Goal: Task Accomplishment & Management: Manage account settings

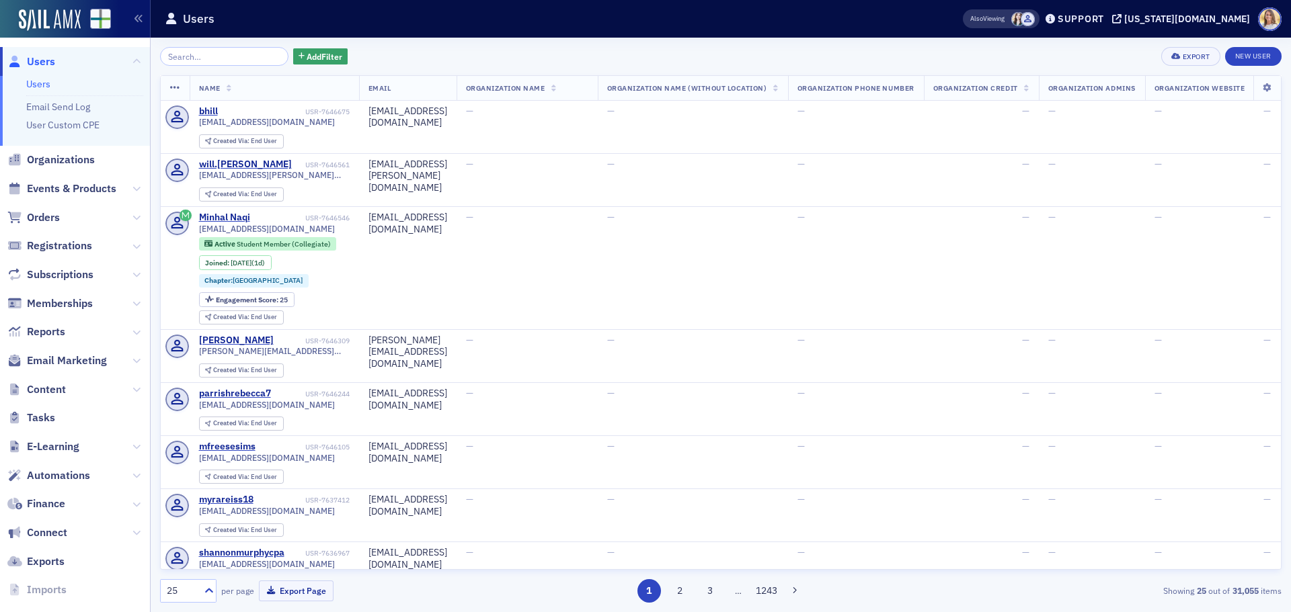
click at [54, 60] on span "Users" at bounding box center [41, 61] width 28 height 15
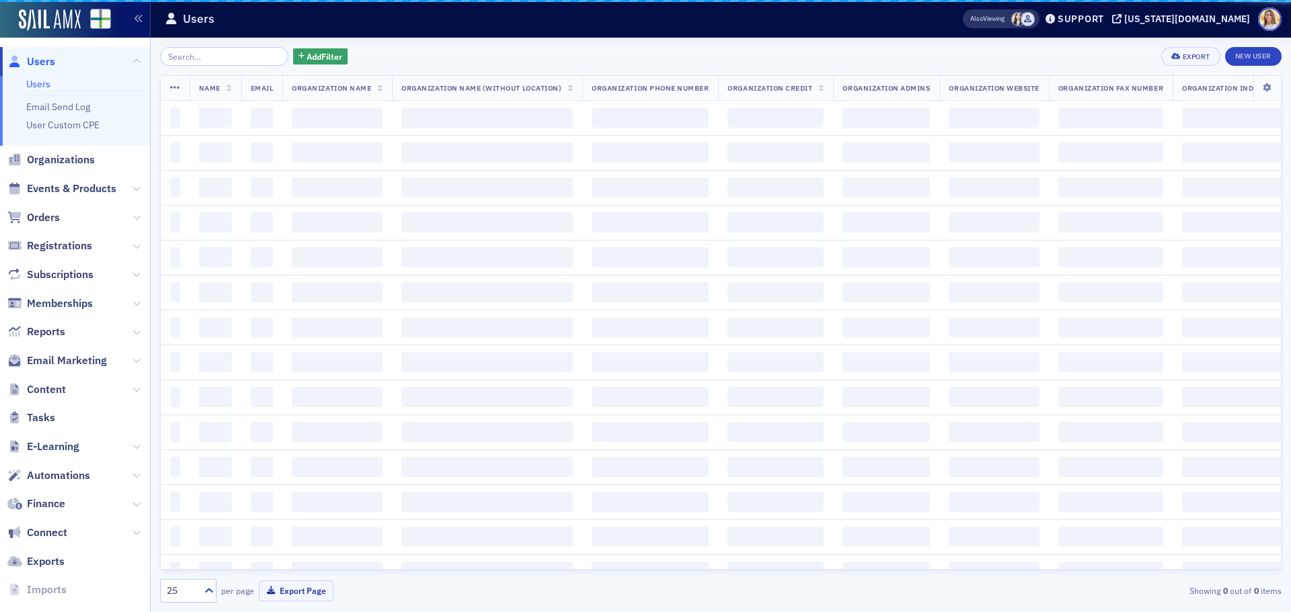
drag, startPoint x: 270, startPoint y: 83, endPoint x: 235, endPoint y: 69, distance: 38.0
click at [238, 64] on input "search" at bounding box center [224, 56] width 128 height 19
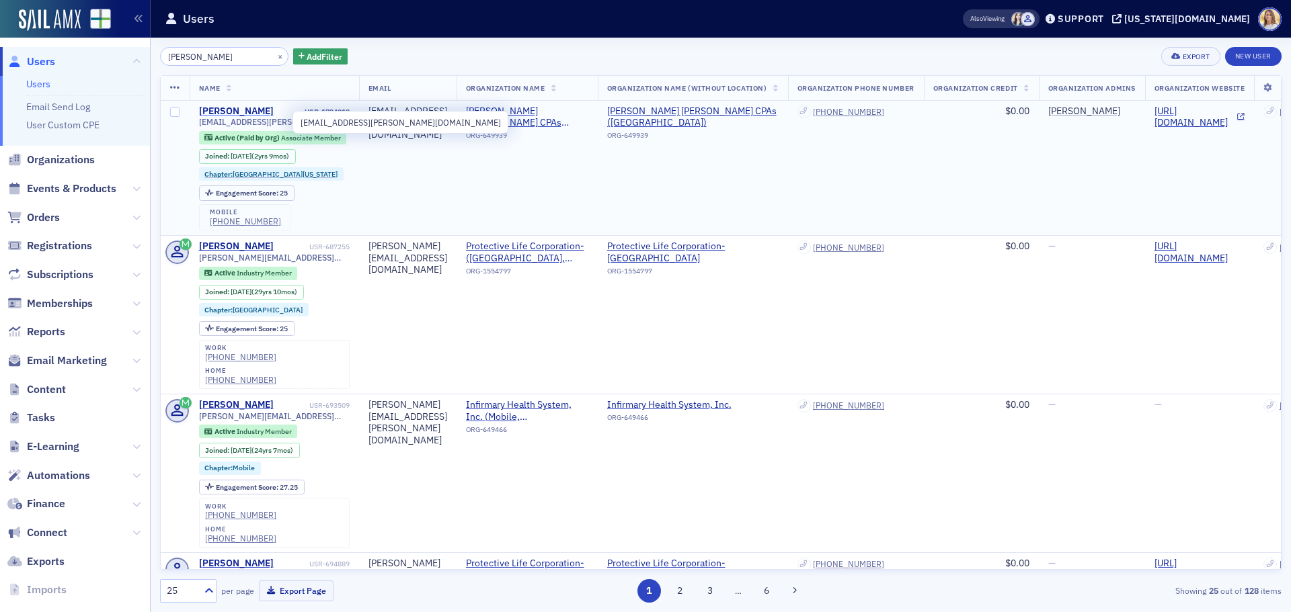
type input "[PERSON_NAME]"
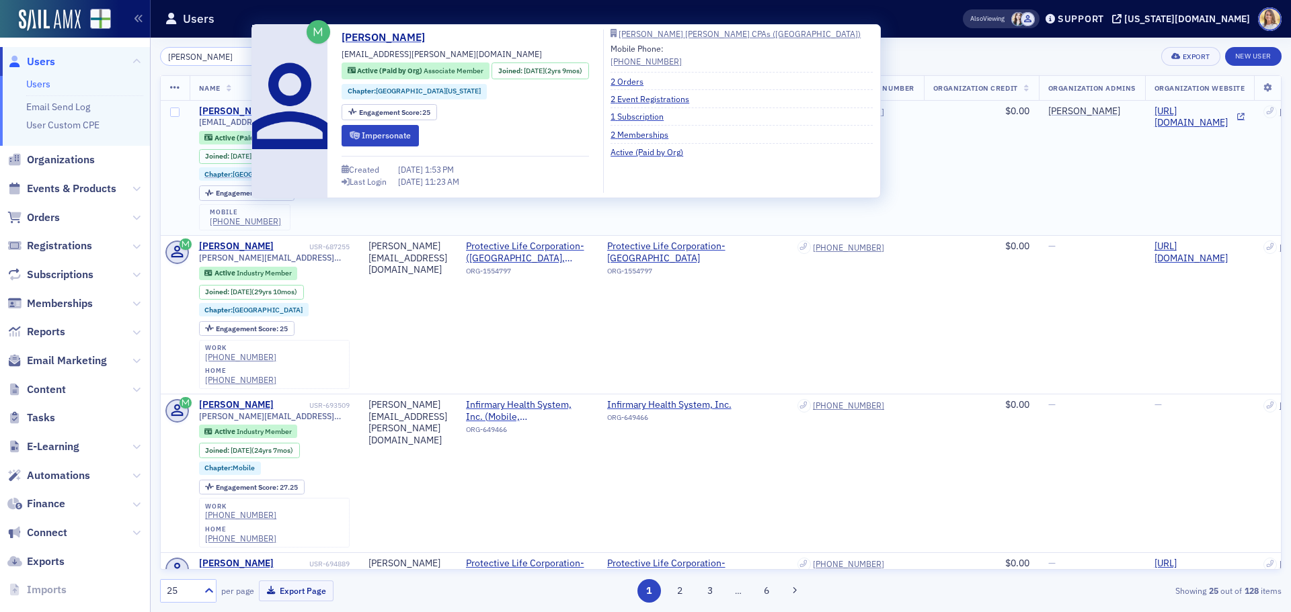
click at [241, 114] on div "[PERSON_NAME]" at bounding box center [236, 112] width 75 height 12
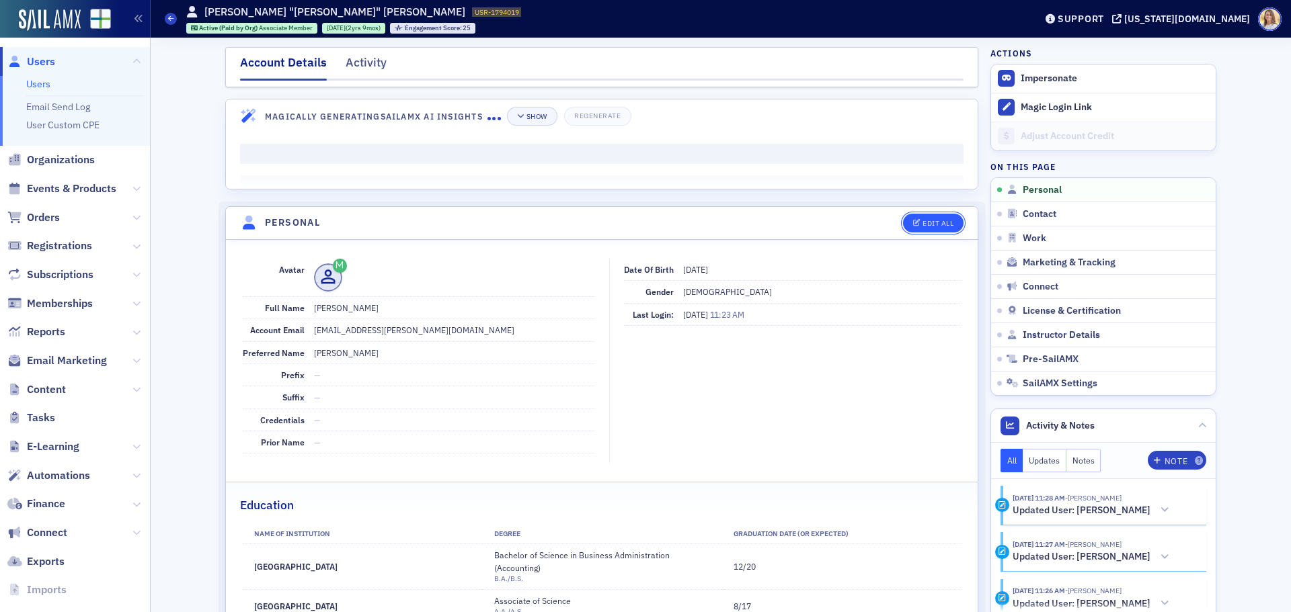
click at [950, 223] on button "Edit All" at bounding box center [933, 223] width 60 height 19
select select "US"
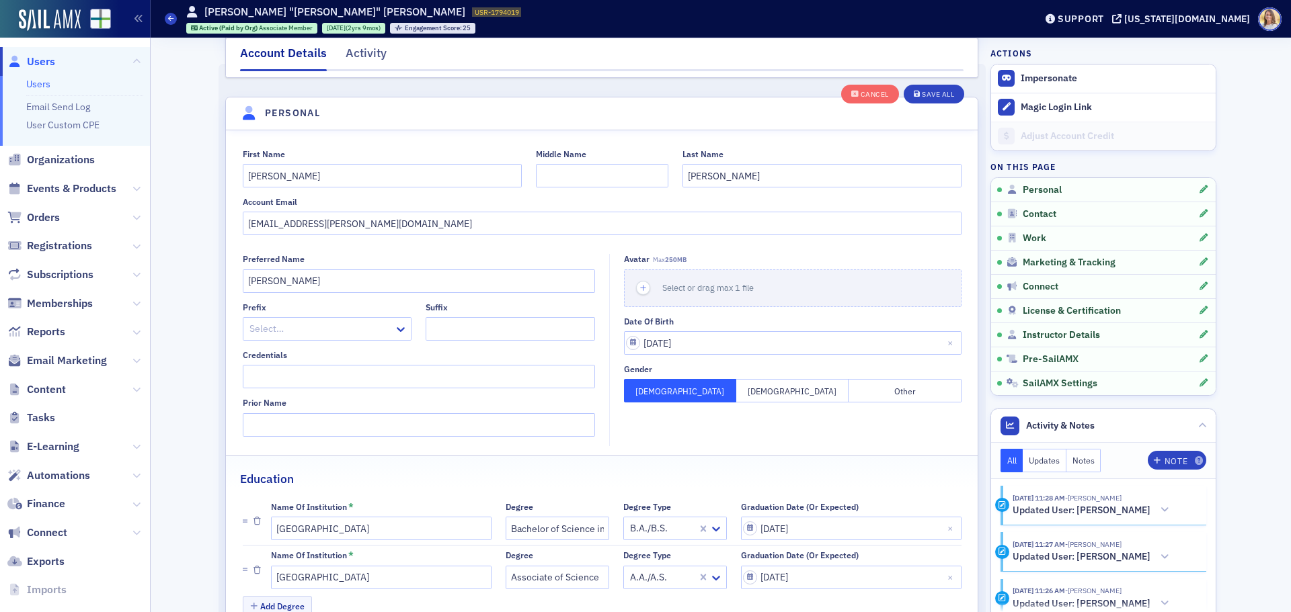
scroll to position [157, 0]
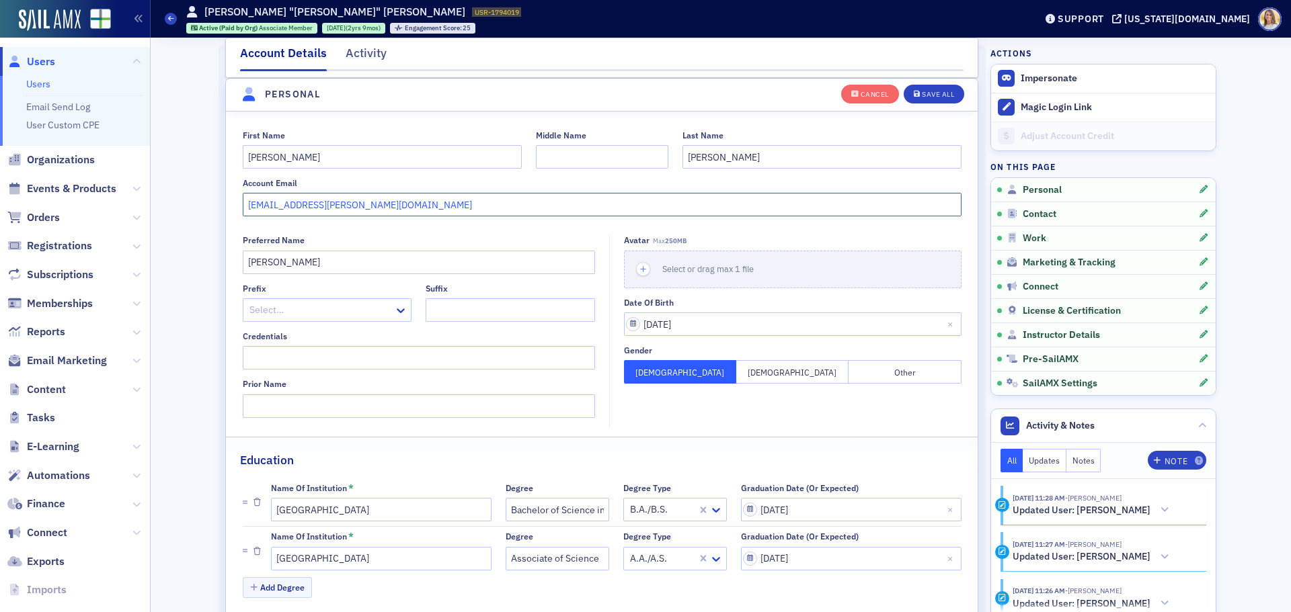
drag, startPoint x: 356, startPoint y: 204, endPoint x: 165, endPoint y: 184, distance: 192.0
paste input "[EMAIL_ADDRESS][DOMAIN_NAME]"
type input "[EMAIL_ADDRESS][DOMAIN_NAME]"
click at [933, 96] on div "Save All" at bounding box center [938, 94] width 32 height 7
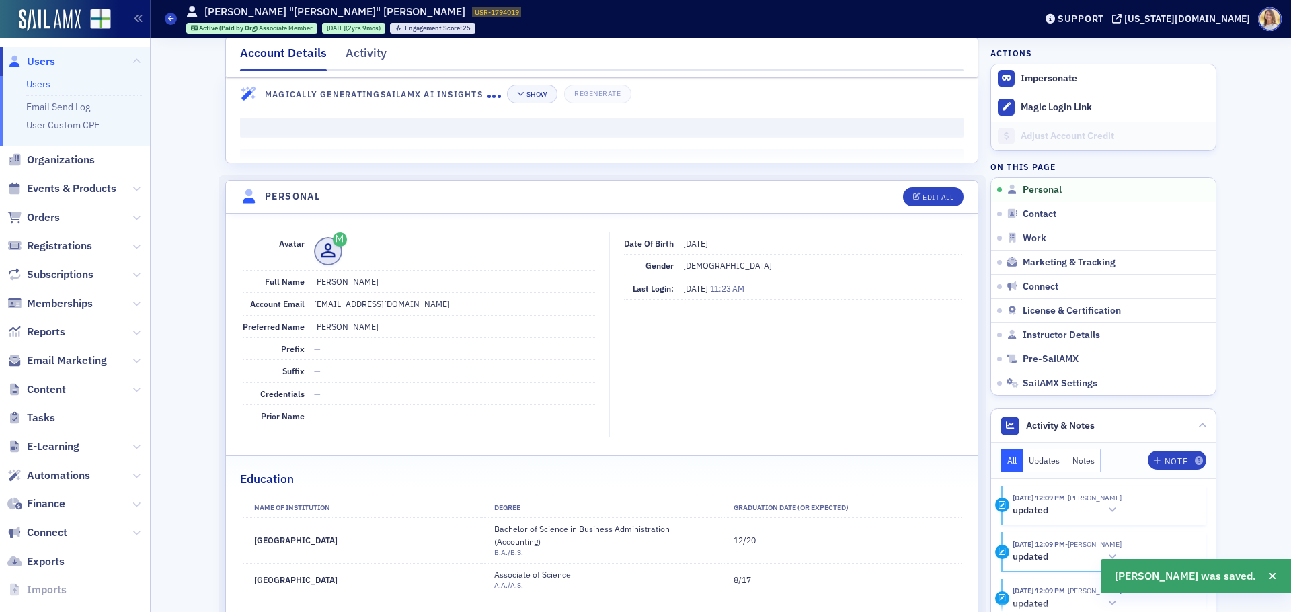
scroll to position [11, 0]
